Goal: Task Accomplishment & Management: Use online tool/utility

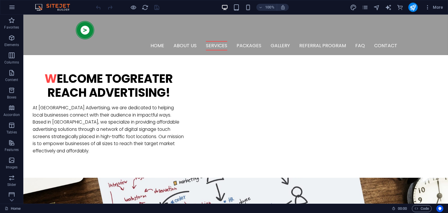
scroll to position [419, 0]
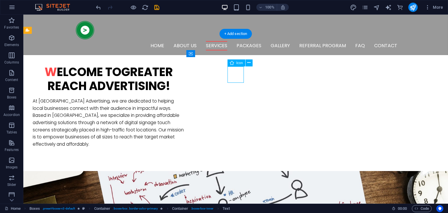
select select "xMidYMid"
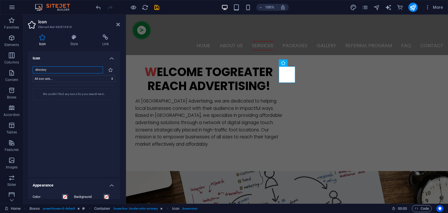
click at [62, 70] on input "directory" at bounding box center [68, 69] width 70 height 7
type input "d"
type input "p"
type input "f"
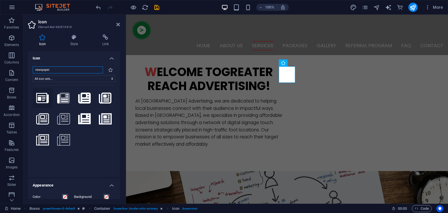
type input "newspaper"
click at [47, 100] on icon at bounding box center [42, 98] width 13 height 10
click at [64, 99] on icon at bounding box center [64, 97] width 12 height 11
click at [79, 97] on icon at bounding box center [84, 97] width 13 height 11
click at [105, 95] on icon at bounding box center [105, 97] width 13 height 11
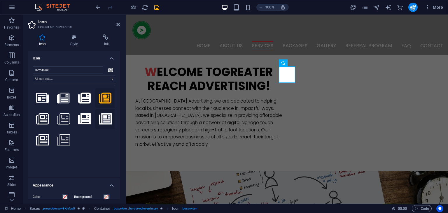
click at [107, 121] on icon at bounding box center [105, 118] width 13 height 13
click at [88, 120] on icon at bounding box center [84, 118] width 13 height 13
click at [67, 121] on icon at bounding box center [63, 118] width 13 height 13
click at [41, 119] on icon at bounding box center [42, 118] width 13 height 13
click at [41, 138] on icon at bounding box center [42, 139] width 13 height 13
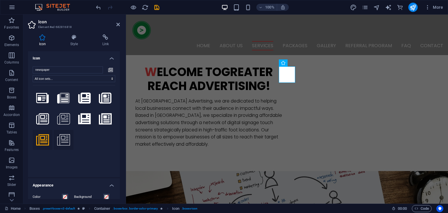
click at [67, 140] on icon at bounding box center [63, 139] width 13 height 13
click at [43, 138] on icon at bounding box center [42, 139] width 13 height 13
click at [40, 93] on icon at bounding box center [42, 98] width 13 height 10
click at [46, 117] on icon at bounding box center [42, 118] width 13 height 13
drag, startPoint x: 41, startPoint y: 89, endPoint x: 41, endPoint y: 98, distance: 8.2
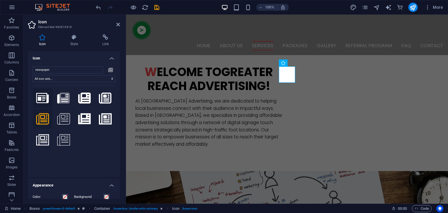
click at [41, 98] on button at bounding box center [43, 98] width 20 height 20
click at [41, 98] on icon at bounding box center [42, 98] width 13 height 10
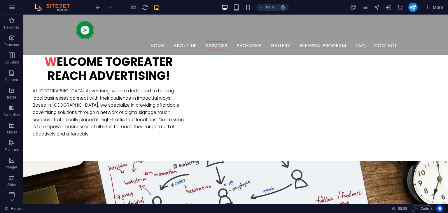
scroll to position [439, 0]
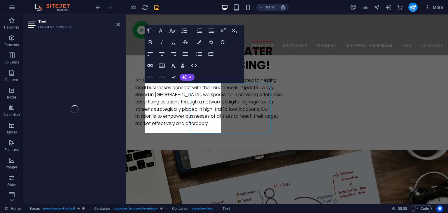
click at [109, 103] on div "Text Element #ed-682816812 H1 Banner Container Boxes Container Icon Container C…" at bounding box center [235, 109] width 424 height 189
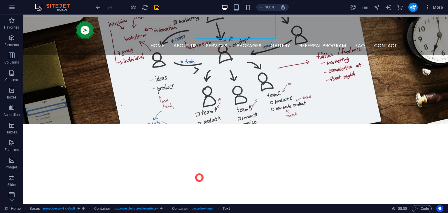
scroll to position [586, 0]
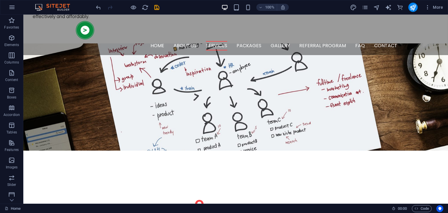
scroll to position [566, 0]
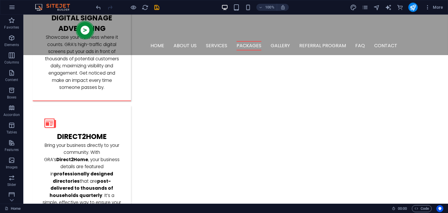
scroll to position [837, 0]
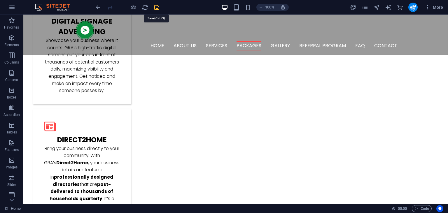
click at [0, 0] on icon "save" at bounding box center [0, 0] width 0 height 0
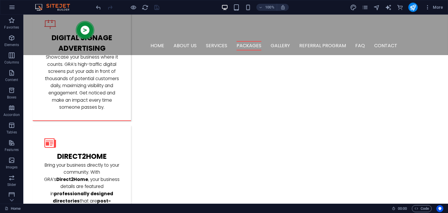
scroll to position [817, 0]
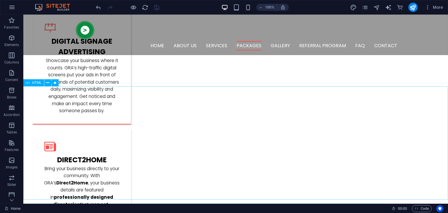
click at [39, 84] on span "HTML" at bounding box center [37, 82] width 10 height 3
click at [37, 82] on span "HTML" at bounding box center [37, 82] width 10 height 3
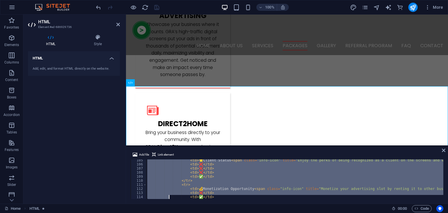
scroll to position [479, 0]
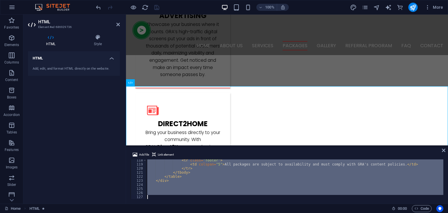
drag, startPoint x: 145, startPoint y: 162, endPoint x: 170, endPoint y: 227, distance: 69.4
click at [170, 199] on div "< tr class = "footer" > < td colspan = "5" > All packages are subject to availa…" at bounding box center [294, 179] width 297 height 40
click at [444, 151] on icon at bounding box center [443, 150] width 3 height 5
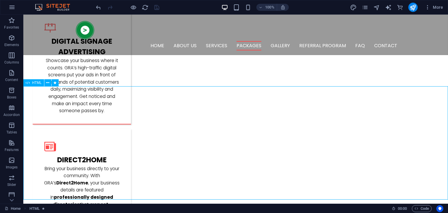
click at [36, 83] on span "HTML" at bounding box center [37, 82] width 10 height 3
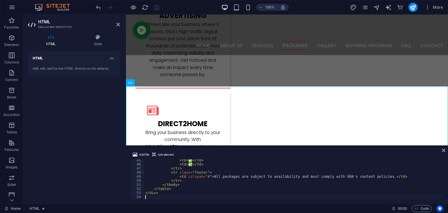
scroll to position [181, 0]
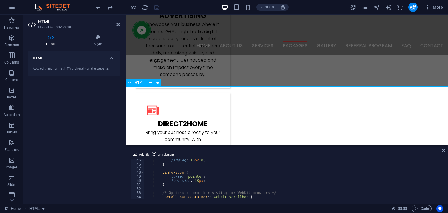
click at [444, 150] on icon at bounding box center [443, 150] width 3 height 5
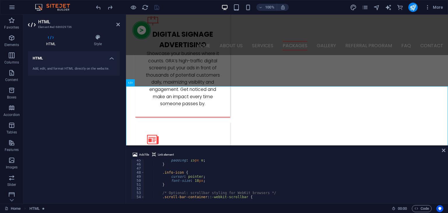
scroll to position [817, 0]
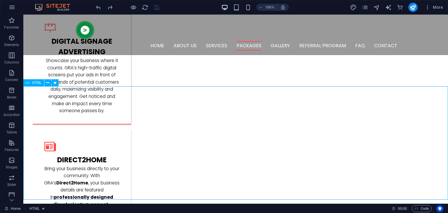
click at [38, 82] on span "HTML" at bounding box center [37, 82] width 10 height 3
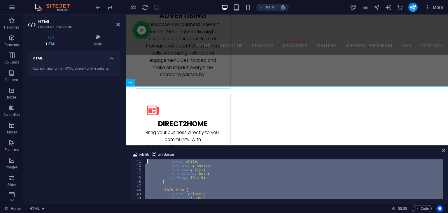
scroll to position [0, 0]
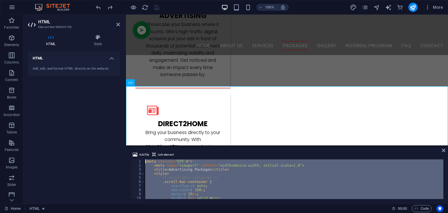
drag, startPoint x: 200, startPoint y: 187, endPoint x: 148, endPoint y: 126, distance: 80.2
click at [148, 159] on div "< meta charset = "UTF-8" > < meta name = "viewport" content = "width=device-wid…" at bounding box center [293, 179] width 299 height 40
type textarea "<meta charset="UTF-8"> <meta name="viewport" content="width=device-width, initi…"
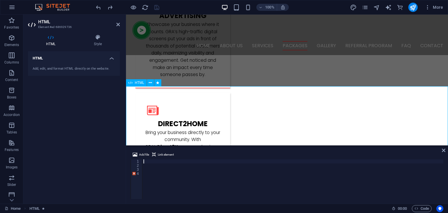
scroll to position [487, 0]
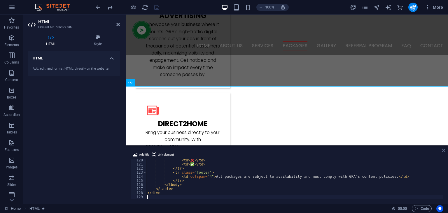
click at [444, 148] on icon at bounding box center [443, 150] width 3 height 5
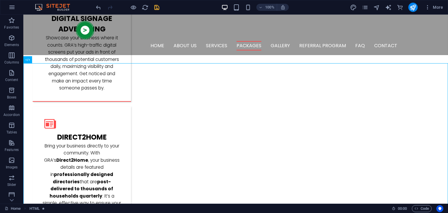
scroll to position [843, 0]
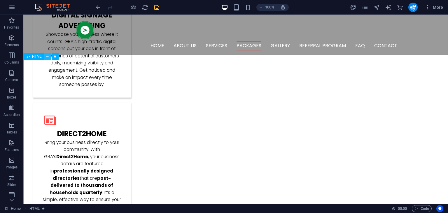
click at [47, 58] on icon at bounding box center [47, 56] width 3 height 6
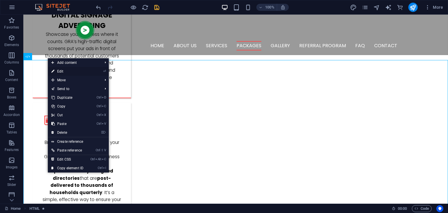
click at [68, 70] on link "⏎ Edit" at bounding box center [67, 71] width 39 height 9
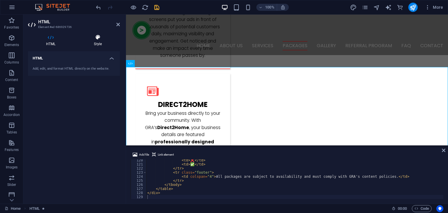
click at [101, 36] on icon at bounding box center [98, 37] width 44 height 6
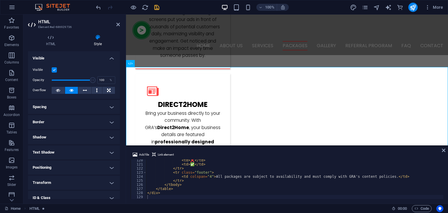
click at [109, 58] on h4 "Visible" at bounding box center [74, 56] width 92 height 10
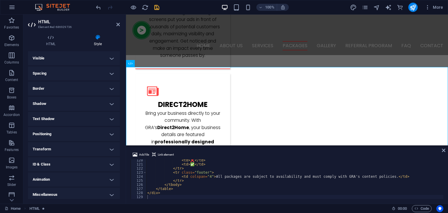
click at [109, 133] on h4 "Positioning" at bounding box center [74, 134] width 92 height 14
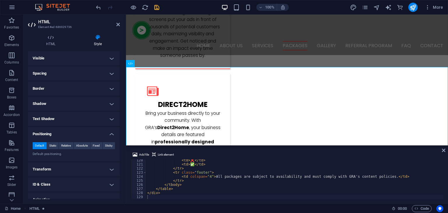
click at [109, 133] on h4 "Positioning" at bounding box center [74, 132] width 92 height 10
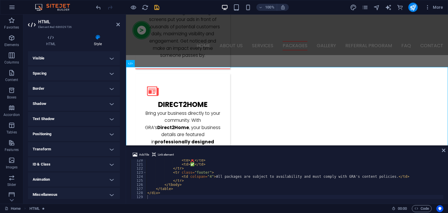
click at [111, 89] on h4 "Border" at bounding box center [74, 89] width 92 height 14
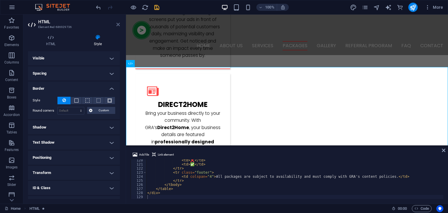
click at [117, 23] on icon at bounding box center [117, 24] width 3 height 5
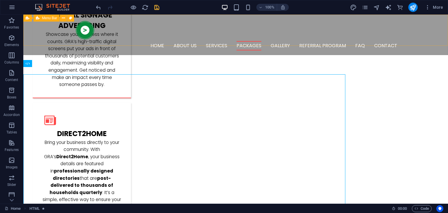
scroll to position [836, 0]
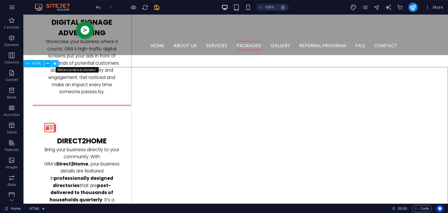
click at [56, 64] on icon at bounding box center [54, 64] width 3 height 6
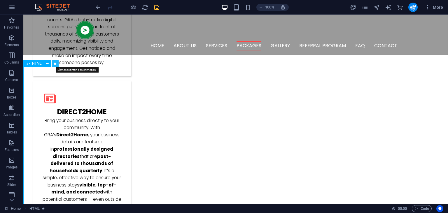
select select "move-top-to-bottom"
select select "s"
select select "scroll"
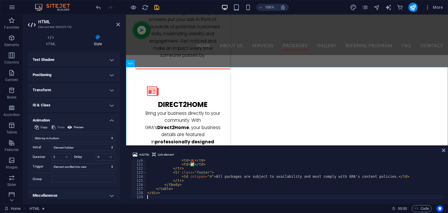
scroll to position [62, 0]
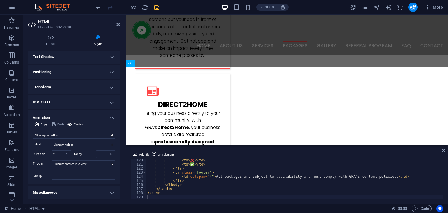
click at [112, 116] on h4 "Animation" at bounding box center [74, 115] width 92 height 10
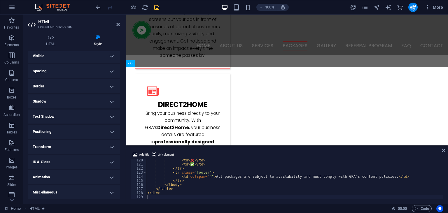
click at [111, 145] on h4 "Transform" at bounding box center [74, 147] width 92 height 14
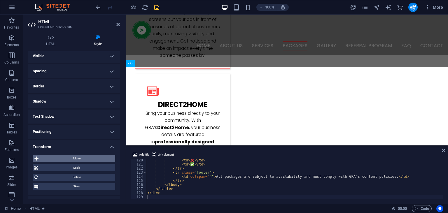
click at [108, 160] on span "Move" at bounding box center [76, 158] width 73 height 7
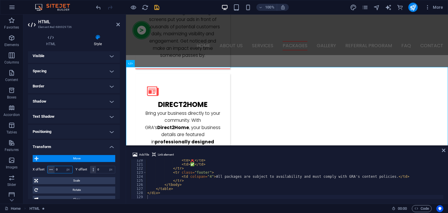
click at [61, 170] on input "0" at bounding box center [63, 169] width 18 height 7
type input "5"
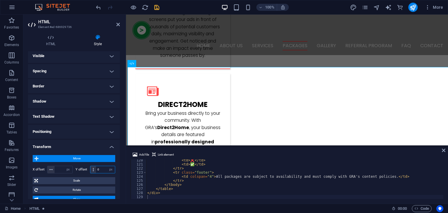
click at [104, 168] on input "0" at bounding box center [105, 169] width 19 height 7
type input "9"
type input "5"
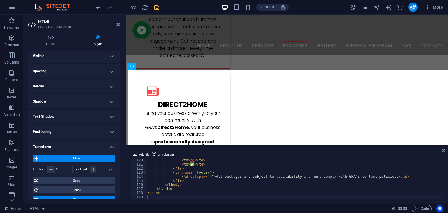
type input "0"
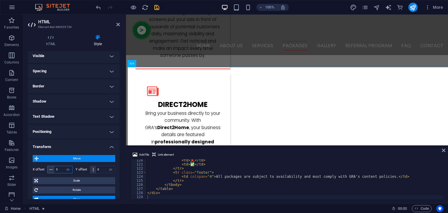
click at [63, 168] on input "5" at bounding box center [63, 169] width 18 height 7
type input "-9"
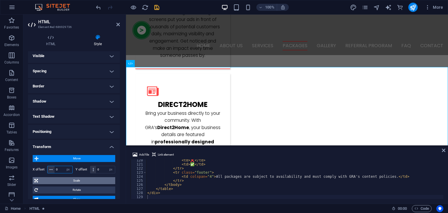
type input "0"
click at [96, 182] on span "Scale" at bounding box center [77, 180] width 74 height 7
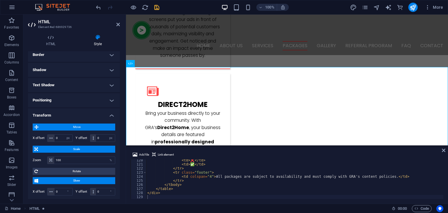
scroll to position [44, 0]
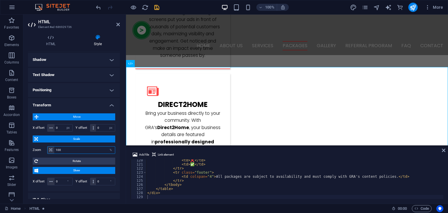
click at [87, 149] on input "100" at bounding box center [84, 150] width 61 height 7
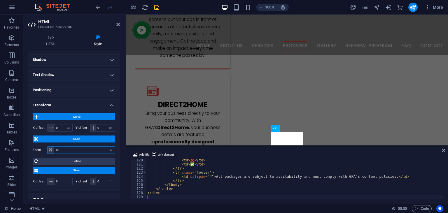
type input "1"
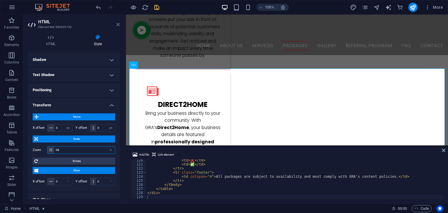
type input "98"
click at [118, 24] on icon at bounding box center [117, 24] width 3 height 5
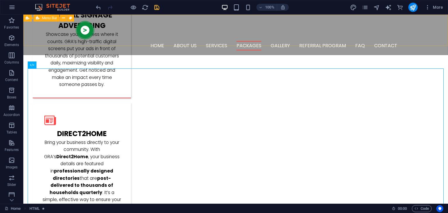
scroll to position [836, 0]
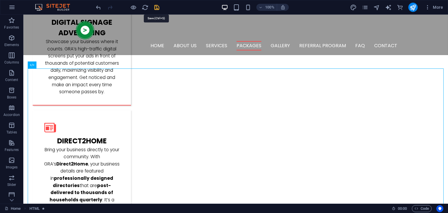
click at [158, 6] on icon "save" at bounding box center [156, 7] width 7 height 7
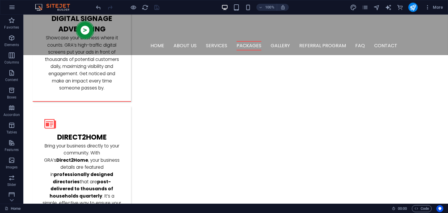
scroll to position [857, 0]
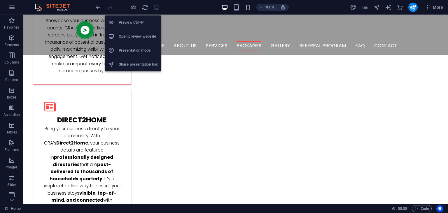
click at [136, 48] on h6 "Presentation mode" at bounding box center [138, 50] width 39 height 7
click at [134, 8] on icon "button" at bounding box center [133, 7] width 7 height 7
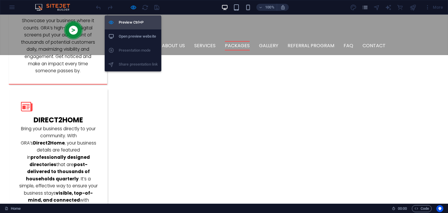
click at [133, 22] on h6 "Preview Ctrl+P" at bounding box center [138, 22] width 39 height 7
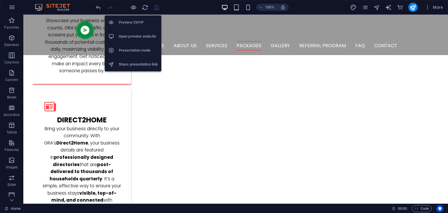
click at [130, 48] on h6 "Presentation mode" at bounding box center [138, 50] width 39 height 7
click at [134, 33] on h6 "Open preview website" at bounding box center [138, 36] width 39 height 7
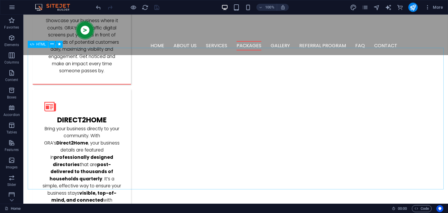
click at [41, 44] on span "HTML" at bounding box center [41, 44] width 10 height 3
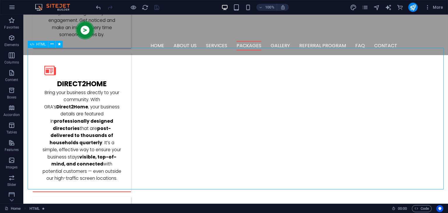
select select "px"
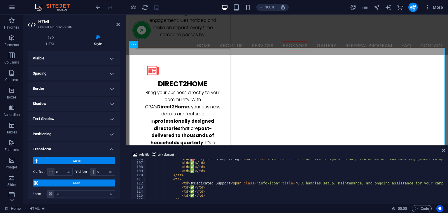
scroll to position [423, 0]
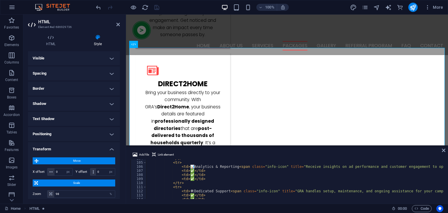
click at [190, 191] on div "</ tr > < tr > < td > 📊 Analytics & Reporting < span class = "info-icon" title …" at bounding box center [354, 180] width 416 height 48
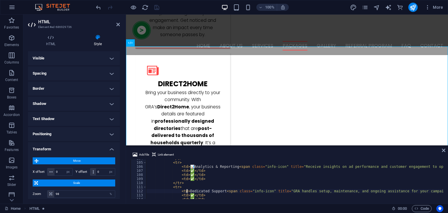
type textarea "<td>🛠 Dedicated Support <span class="info-icon" title="GRA handles setup, maint…"
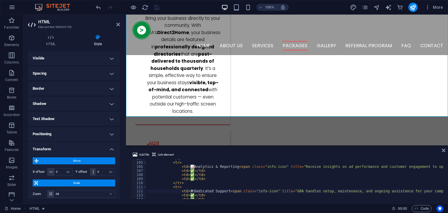
scroll to position [928, 0]
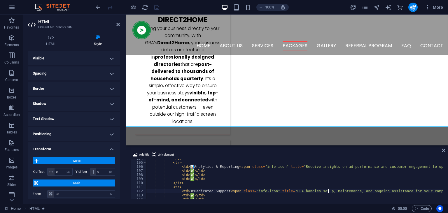
click at [328, 193] on div "</ tr > < tr > < td > 📊 Analytics & Reporting < span class = "info-icon" title …" at bounding box center [354, 180] width 416 height 48
click at [190, 192] on div "</ tr > < tr > < td > 📊 Analytics & Reporting < span class = "info-icon" title …" at bounding box center [354, 180] width 416 height 48
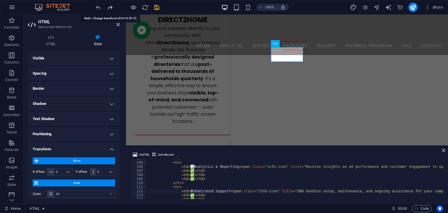
type input "98"
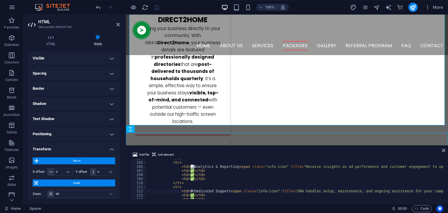
scroll to position [921, 0]
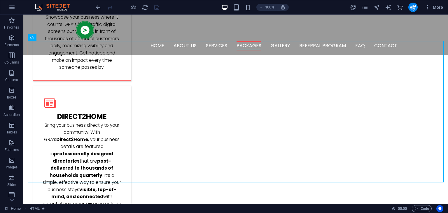
scroll to position [864, 0]
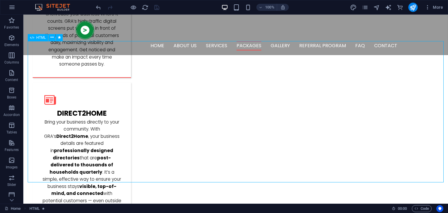
click at [40, 37] on span "HTML" at bounding box center [41, 37] width 10 height 3
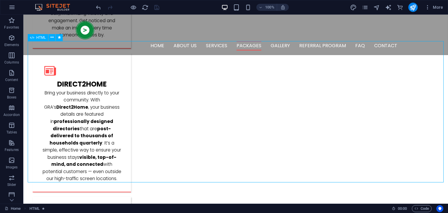
select select "px"
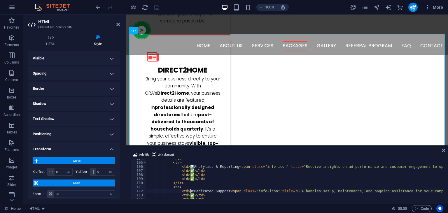
scroll to position [888, 0]
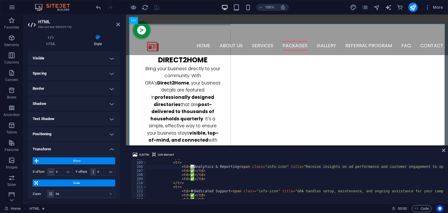
click at [191, 166] on div "</ tr > < tr > < td > 📊 Analytics & Reporting < span class = "info-icon" title …" at bounding box center [354, 180] width 416 height 48
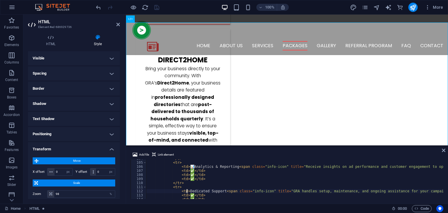
paste textarea "🛠"
type textarea "<td>🛠Dedicated Support <span class="info-icon" title="GRA handles setup, mainte…"
click at [445, 151] on icon at bounding box center [443, 150] width 3 height 5
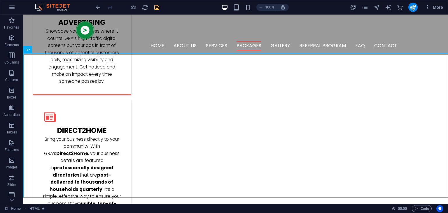
scroll to position [850, 0]
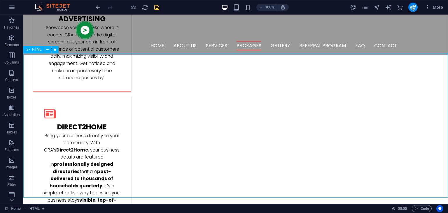
click at [37, 48] on span "HTML" at bounding box center [37, 49] width 10 height 3
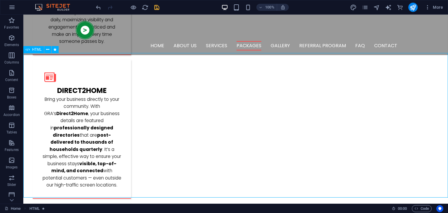
select select "px"
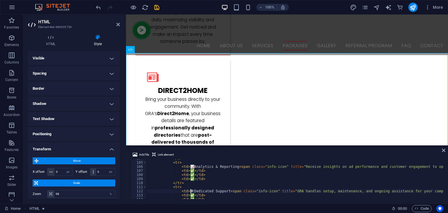
type input "100"
click at [207, 191] on div "</ tr > < tr > < td > 📊 Analytics & Reporting < span class = "info-icon" title …" at bounding box center [354, 180] width 416 height 48
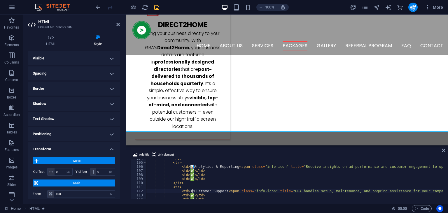
scroll to position [0, 3]
type textarea "<td>🛠 Customer Support <span class="info-icon" title="GRA handles setup, mainte…"
click at [157, 4] on icon "save" at bounding box center [156, 7] width 7 height 7
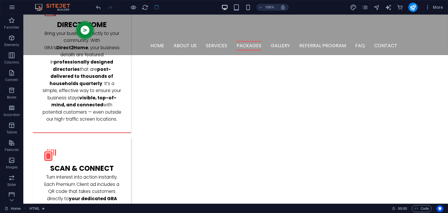
scroll to position [916, 0]
